Goal: Transaction & Acquisition: Obtain resource

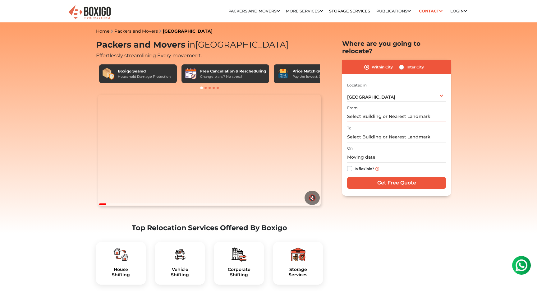
click at [367, 111] on input "text" at bounding box center [396, 116] width 99 height 11
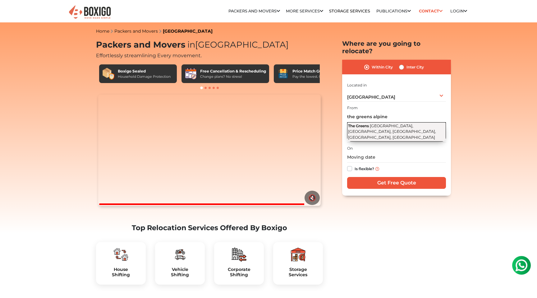
click at [386, 125] on span "[GEOGRAPHIC_DATA], [GEOGRAPHIC_DATA], [GEOGRAPHIC_DATA], [GEOGRAPHIC_DATA], [GE…" at bounding box center [392, 131] width 88 height 16
type input "The Greens, [GEOGRAPHIC_DATA], [GEOGRAPHIC_DATA], [GEOGRAPHIC_DATA], [GEOGRAPHI…"
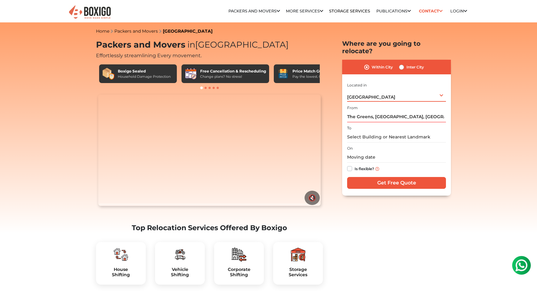
click at [363, 94] on span "[GEOGRAPHIC_DATA]" at bounding box center [371, 97] width 48 height 6
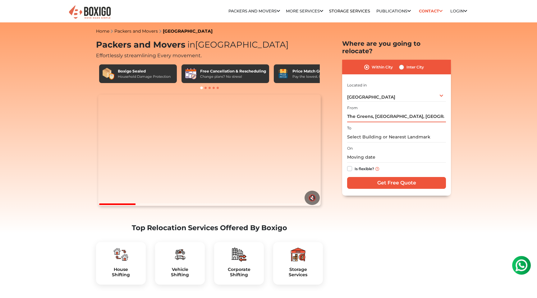
click at [373, 111] on input "The Greens, [GEOGRAPHIC_DATA], [GEOGRAPHIC_DATA], [GEOGRAPHIC_DATA], [GEOGRAPHI…" at bounding box center [396, 116] width 99 height 11
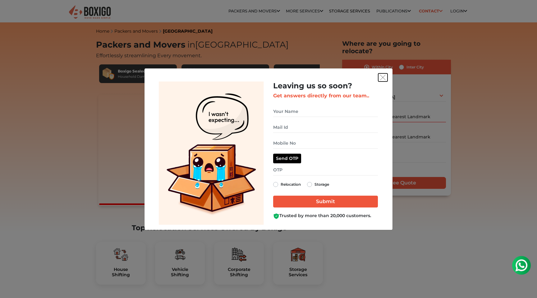
click at [382, 77] on img "get free quote dialog" at bounding box center [383, 78] width 6 height 6
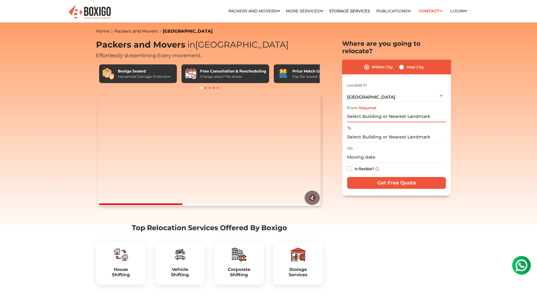
click at [377, 111] on input "Required." at bounding box center [396, 116] width 99 height 11
paste input "Vyjayanth Chalets"
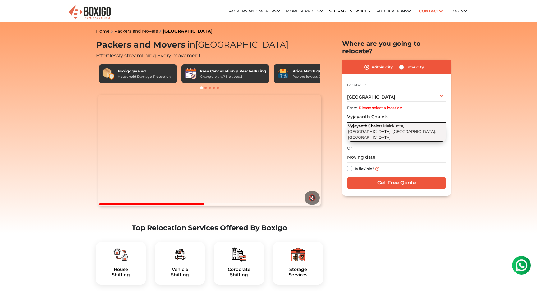
click at [382, 123] on span "Vyjayanth Chalets" at bounding box center [365, 125] width 34 height 5
type input "Vyjayanth Chalets, Malakunta, [GEOGRAPHIC_DATA], [GEOGRAPHIC_DATA], [GEOGRAPHIC…"
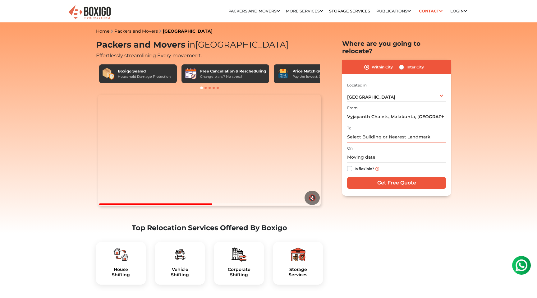
click at [363, 132] on input "text" at bounding box center [396, 137] width 99 height 11
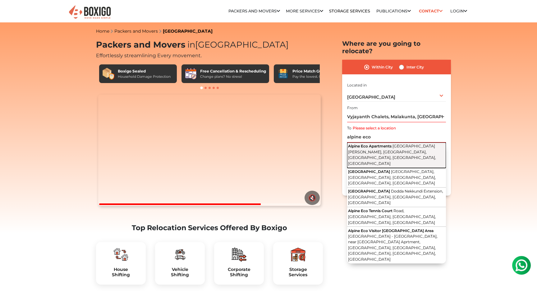
click at [364, 142] on button "Alpine Eco Apartments [GEOGRAPHIC_DATA][PERSON_NAME], [GEOGRAPHIC_DATA], [GEOGR…" at bounding box center [396, 154] width 99 height 25
type input "Alpine Eco Apartments, [GEOGRAPHIC_DATA][PERSON_NAME], [GEOGRAPHIC_DATA], [GEOG…"
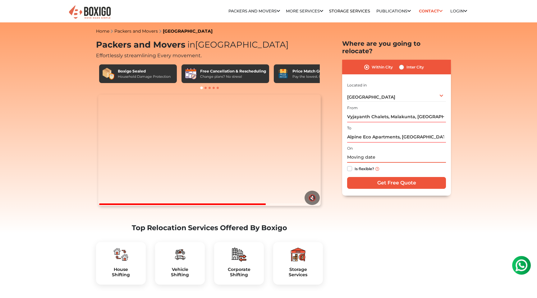
click at [358, 153] on input "text" at bounding box center [396, 157] width 99 height 11
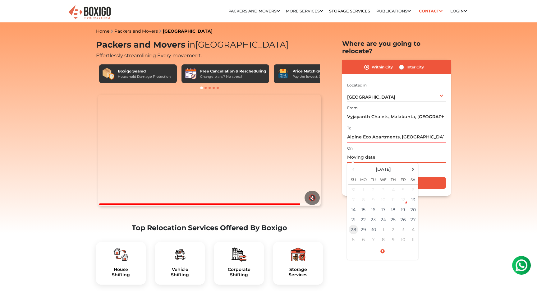
click at [353, 224] on td "28" at bounding box center [354, 229] width 10 height 10
type input "[DATE] 12:00 AM"
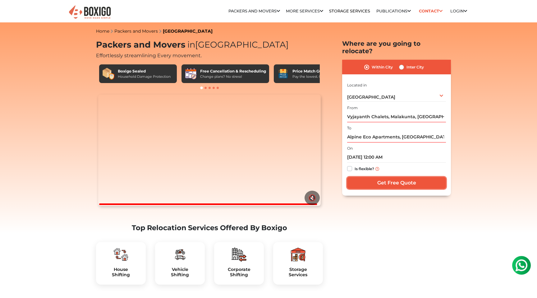
click at [409, 177] on input "Get Free Quote" at bounding box center [396, 183] width 99 height 12
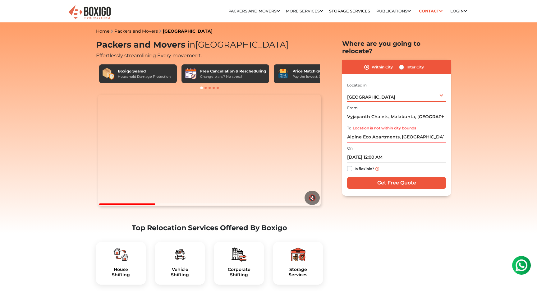
click at [379, 90] on div "[GEOGRAPHIC_DATA] Select City [GEOGRAPHIC_DATA] [GEOGRAPHIC_DATA] [GEOGRAPHIC_D…" at bounding box center [396, 95] width 99 height 13
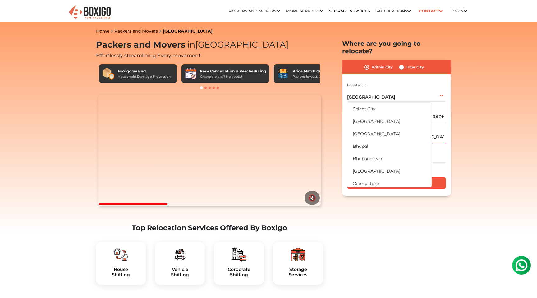
click at [335, 93] on section "Packers and Movers in [GEOGRAPHIC_DATA] Effortlessly streamlining Every movemen…" at bounding box center [386, 118] width 109 height 156
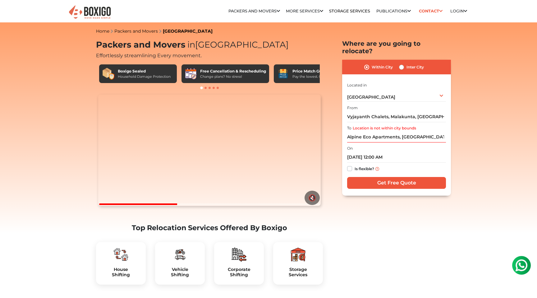
click at [407, 63] on label "Inter City" at bounding box center [415, 66] width 17 height 7
click at [401, 63] on input "Inter City" at bounding box center [401, 66] width 5 height 6
radio input "true"
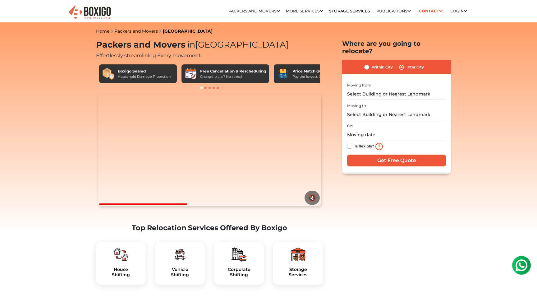
click at [370, 93] on div "I am shifting my 1 BHK 2 BHK 3 BHK 3 + BHK FEW ITEMS FEW ITEMS 1 BHK 2 BHK 3 BH…" at bounding box center [396, 124] width 99 height 87
click at [368, 90] on input "text" at bounding box center [396, 94] width 99 height 11
paste input "Vyjayanth Chalets"
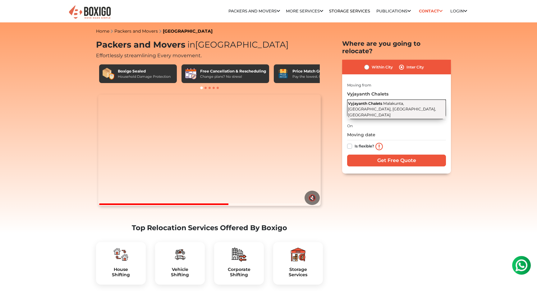
click at [376, 101] on span "Malakunta, [GEOGRAPHIC_DATA], [GEOGRAPHIC_DATA], [GEOGRAPHIC_DATA]" at bounding box center [392, 109] width 88 height 16
type input "Vyjayanth Chalets, Malakunta, [GEOGRAPHIC_DATA], [GEOGRAPHIC_DATA], [GEOGRAPHIC…"
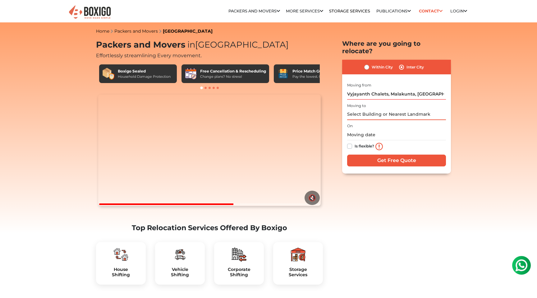
click at [366, 109] on input "text" at bounding box center [396, 114] width 99 height 11
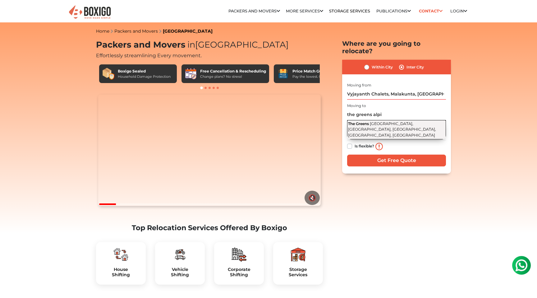
click at [385, 121] on span "[GEOGRAPHIC_DATA], [GEOGRAPHIC_DATA], [GEOGRAPHIC_DATA], [GEOGRAPHIC_DATA], [GE…" at bounding box center [392, 129] width 88 height 16
type input "The Greens, [GEOGRAPHIC_DATA], [GEOGRAPHIC_DATA], [GEOGRAPHIC_DATA], [GEOGRAPHI…"
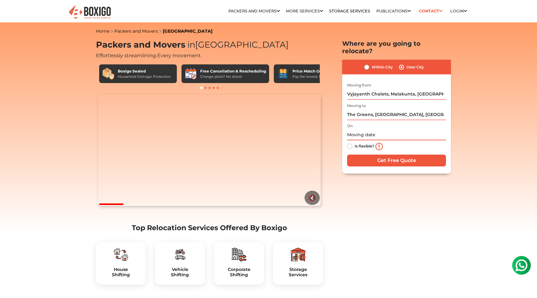
click at [360, 129] on input "text" at bounding box center [396, 134] width 99 height 11
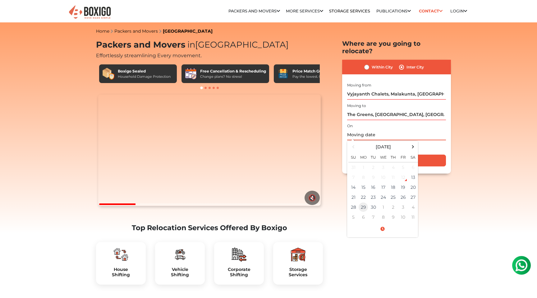
click at [366, 202] on td "29" at bounding box center [364, 207] width 10 height 10
type input "[DATE] 12:00 AM"
click at [410, 224] on span at bounding box center [383, 229] width 68 height 11
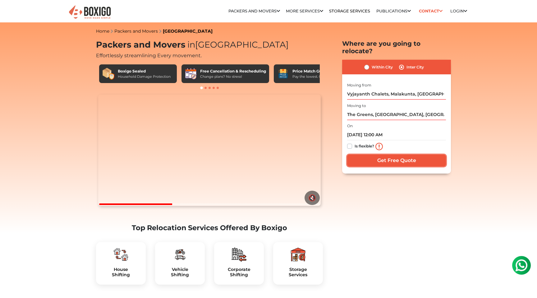
click at [383, 155] on input "Get Free Quote" at bounding box center [396, 161] width 99 height 12
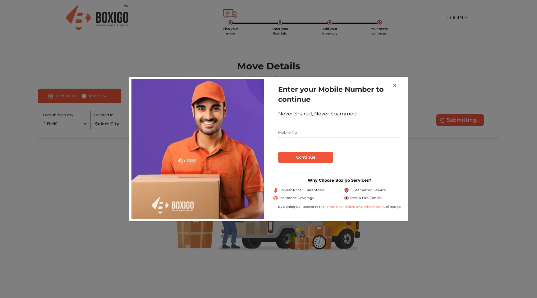
click at [316, 131] on input "text" at bounding box center [339, 132] width 123 height 10
type input "6283032071"
click at [308, 158] on button "Continue" at bounding box center [305, 157] width 55 height 11
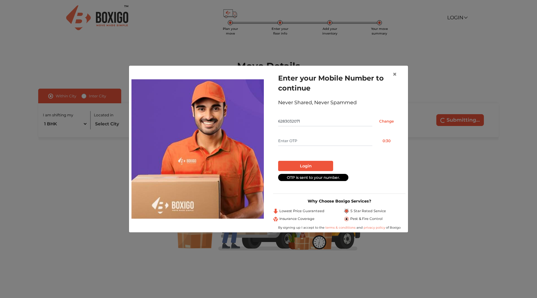
click at [306, 141] on input "text" at bounding box center [325, 141] width 94 height 10
click at [300, 142] on input "text" at bounding box center [325, 141] width 94 height 10
type input "8995"
click at [310, 167] on button "Login" at bounding box center [305, 166] width 55 height 11
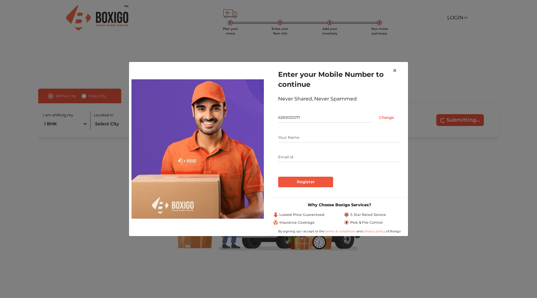
click at [289, 140] on input "text" at bounding box center [339, 137] width 123 height 10
type input "[DATE][PERSON_NAME]"
drag, startPoint x: 347, startPoint y: 159, endPoint x: 169, endPoint y: 159, distance: 178.5
click at [169, 159] on div "Enter your Mobile Number to continue Never Shared, Never Spammed 6283032071 Cha…" at bounding box center [269, 148] width 284 height 169
type input "vishuchhabra1016@gmail.com"
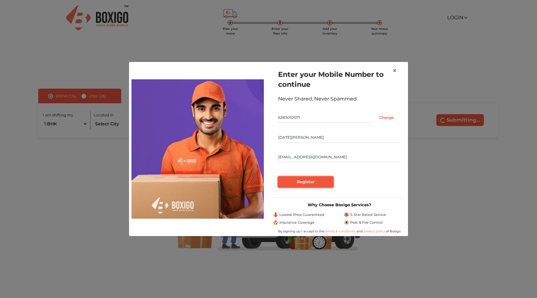
click at [297, 181] on input "Register" at bounding box center [305, 182] width 55 height 11
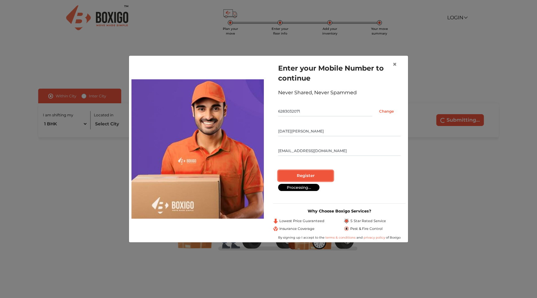
radio input "false"
radio input "true"
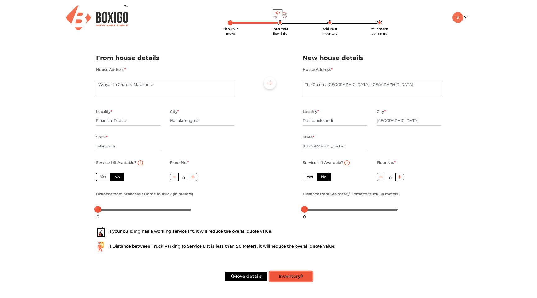
click at [290, 281] on button "Inventory" at bounding box center [291, 276] width 43 height 10
radio input "true"
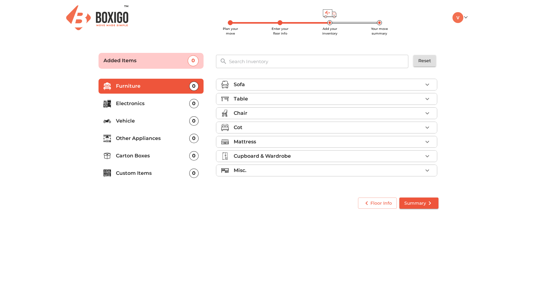
click at [148, 117] on li "Vehicle 0" at bounding box center [151, 120] width 105 height 15
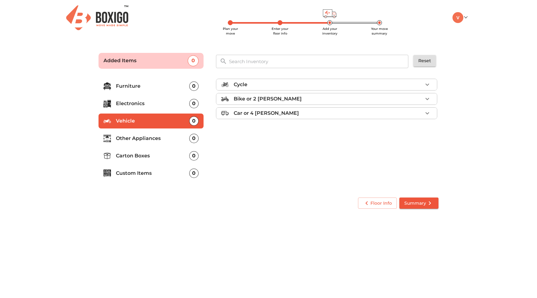
click at [265, 97] on p "Bike or 2 wheeler" at bounding box center [268, 98] width 68 height 7
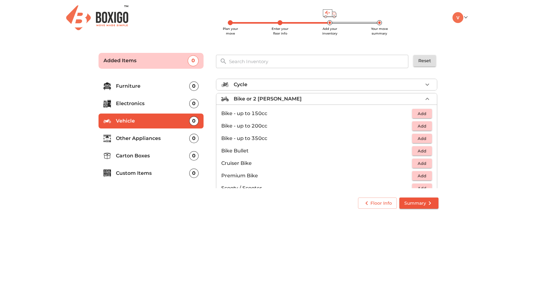
click at [421, 138] on span "Add" at bounding box center [422, 138] width 14 height 7
click at [416, 200] on span "Summary" at bounding box center [419, 203] width 29 height 8
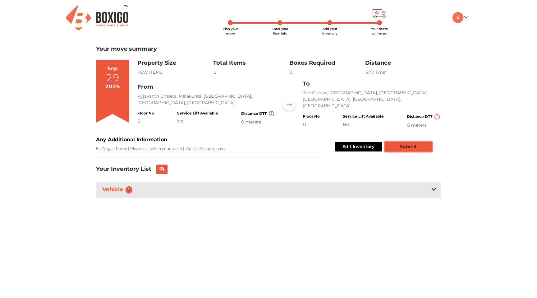
click at [400, 150] on button "Submit" at bounding box center [408, 147] width 47 height 10
